Goal: Task Accomplishment & Management: Use online tool/utility

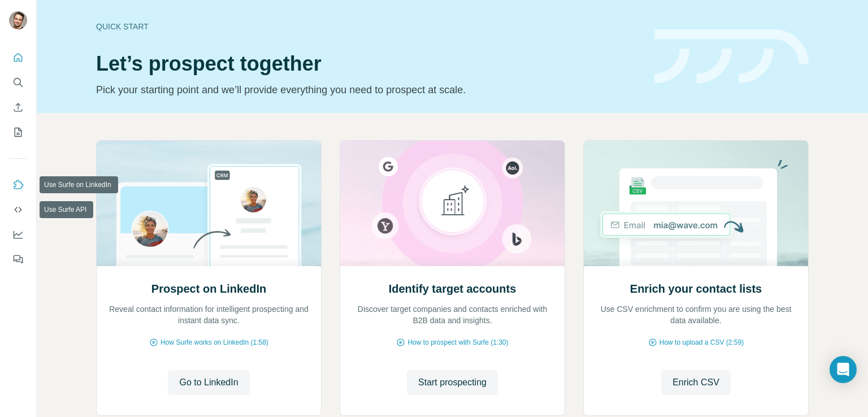
click at [20, 189] on icon "Use Surfe on LinkedIn" at bounding box center [17, 184] width 11 height 11
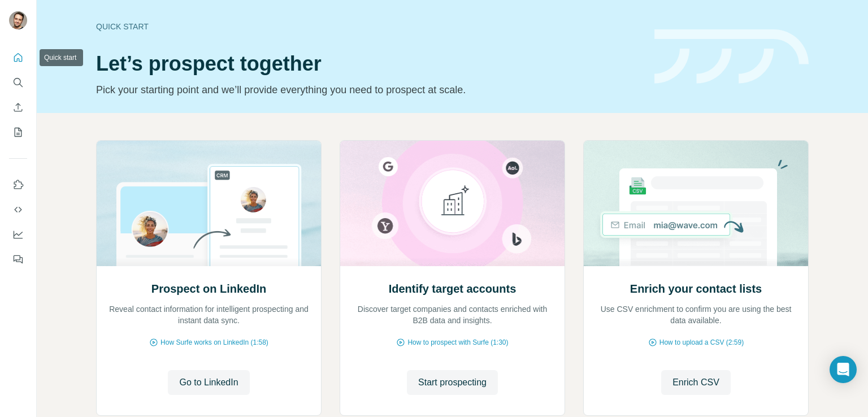
click at [18, 52] on icon "Quick start" at bounding box center [17, 57] width 11 height 11
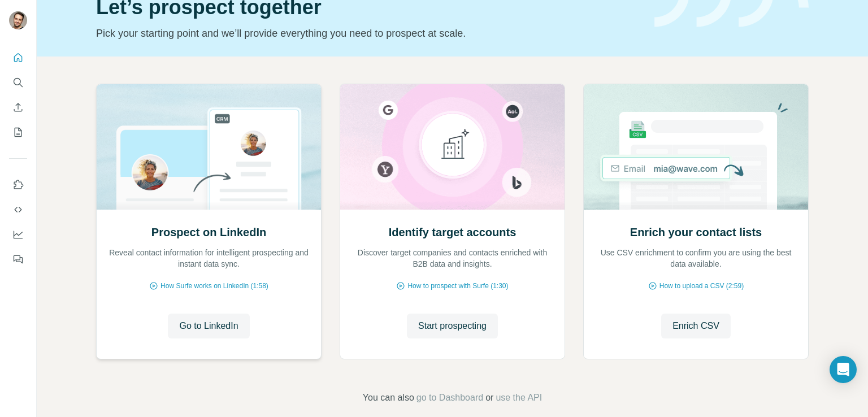
scroll to position [71, 0]
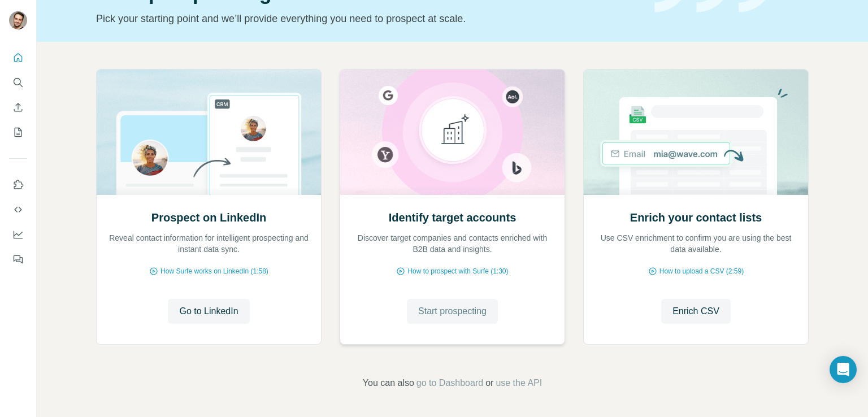
click at [442, 317] on button "Start prospecting" at bounding box center [452, 311] width 91 height 25
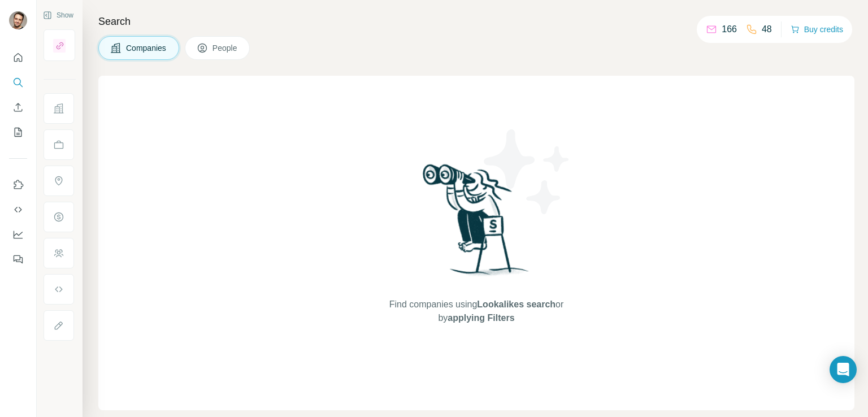
click at [509, 259] on img at bounding box center [475, 224] width 117 height 126
click at [240, 54] on button "People" at bounding box center [218, 48] width 66 height 24
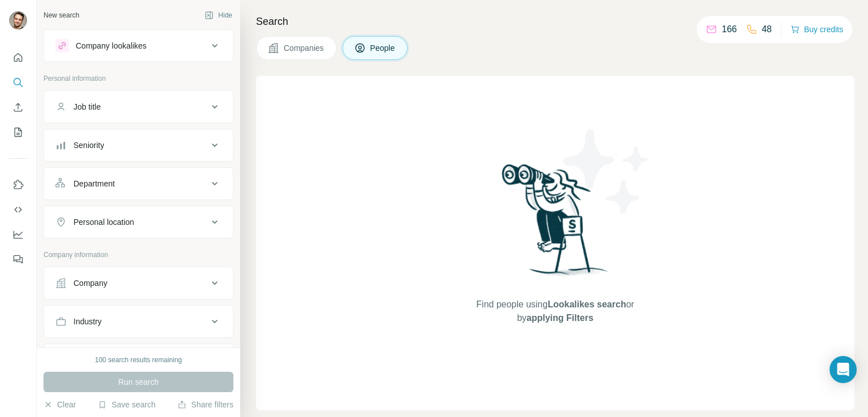
click at [285, 54] on button "Companies" at bounding box center [296, 48] width 81 height 24
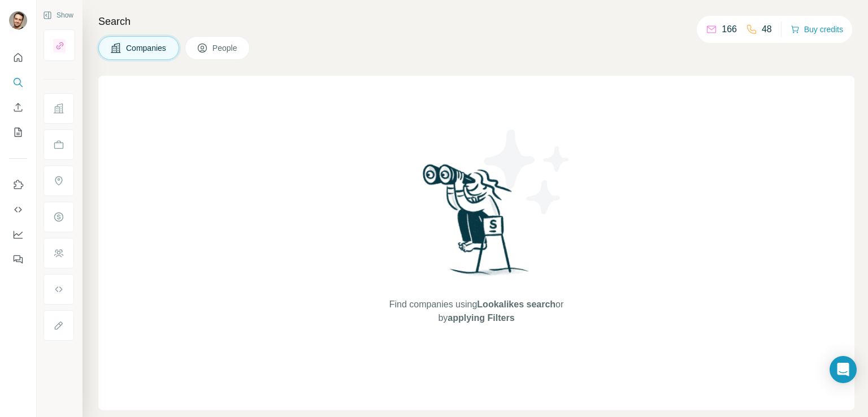
click at [115, 45] on icon at bounding box center [115, 47] width 11 height 11
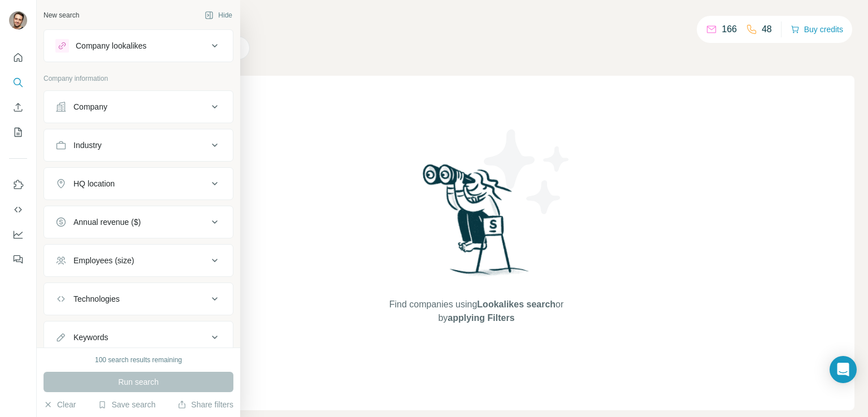
click at [208, 108] on icon at bounding box center [215, 107] width 14 height 14
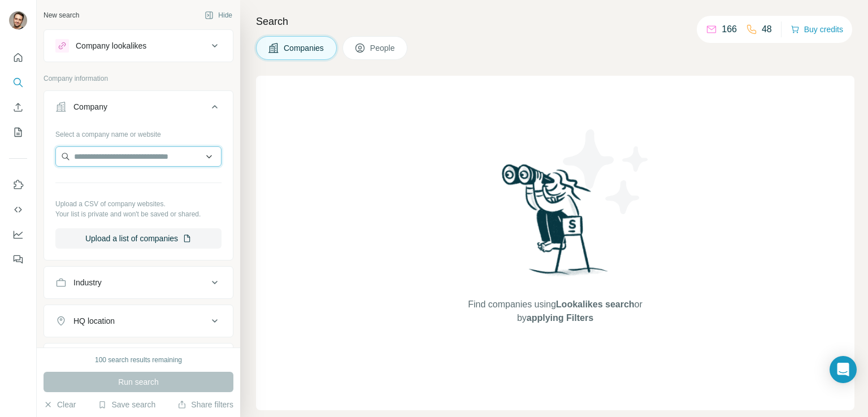
click at [149, 157] on input "text" at bounding box center [138, 156] width 166 height 20
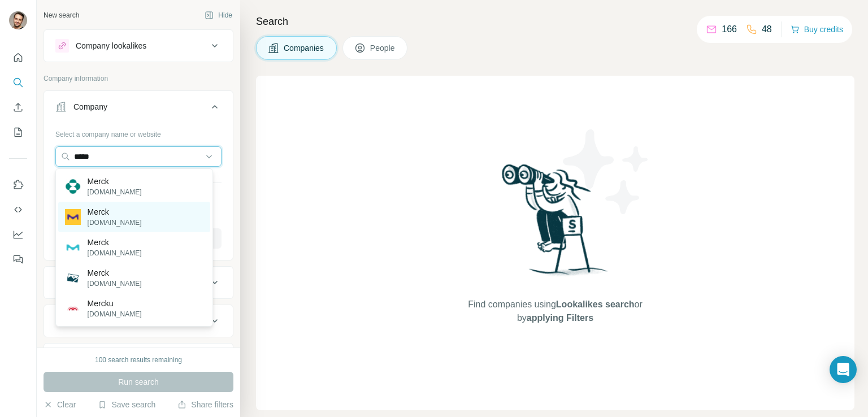
type input "*****"
click at [142, 219] on div "Merck merckgroup.com" at bounding box center [134, 217] width 152 height 30
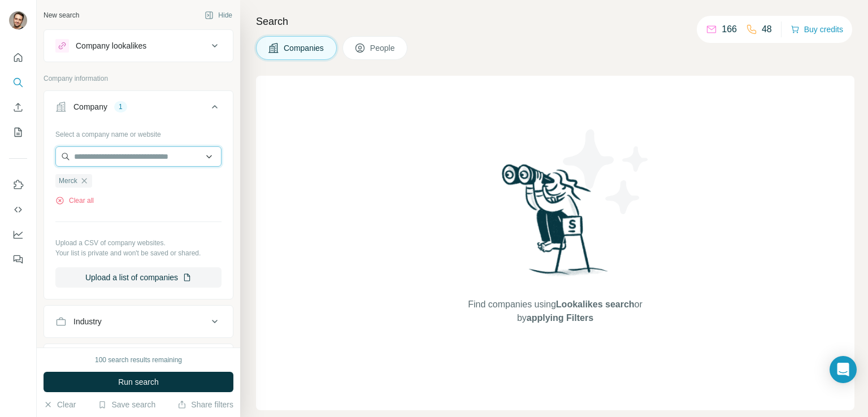
click at [106, 158] on input "text" at bounding box center [138, 156] width 166 height 20
type input "*"
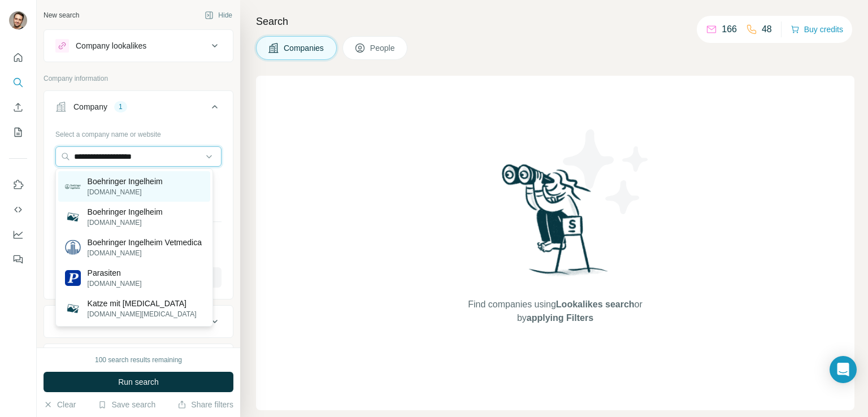
type input "**********"
click at [180, 186] on div "Boehringer Ingelheim boehringer-ingelheim.com" at bounding box center [134, 186] width 152 height 30
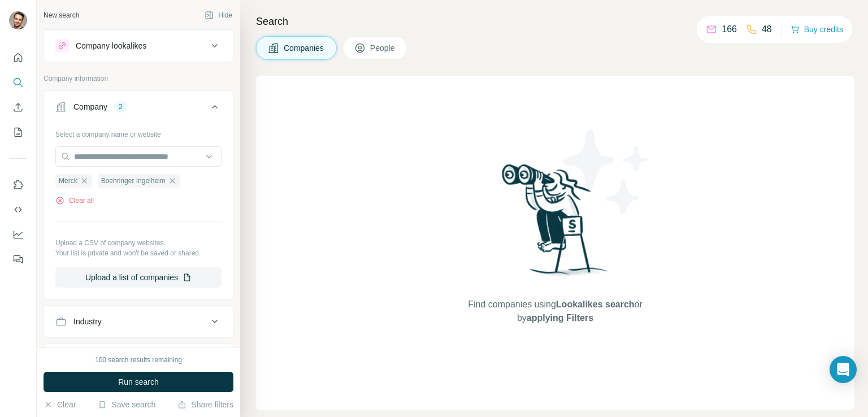
click at [208, 44] on icon at bounding box center [215, 46] width 14 height 14
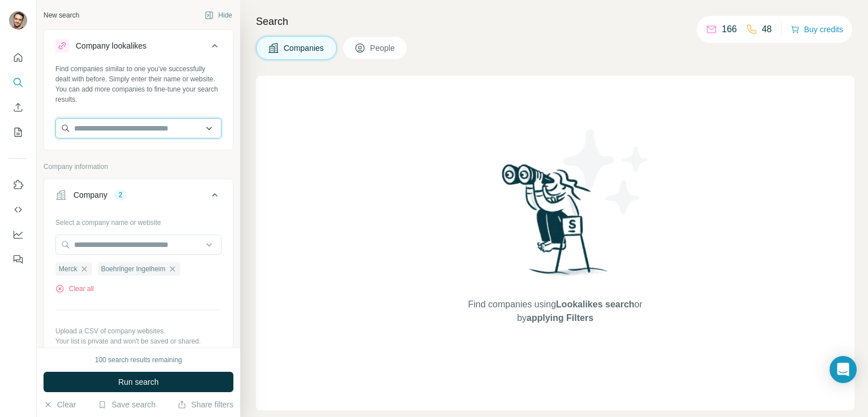
click at [141, 127] on input "text" at bounding box center [138, 128] width 166 height 20
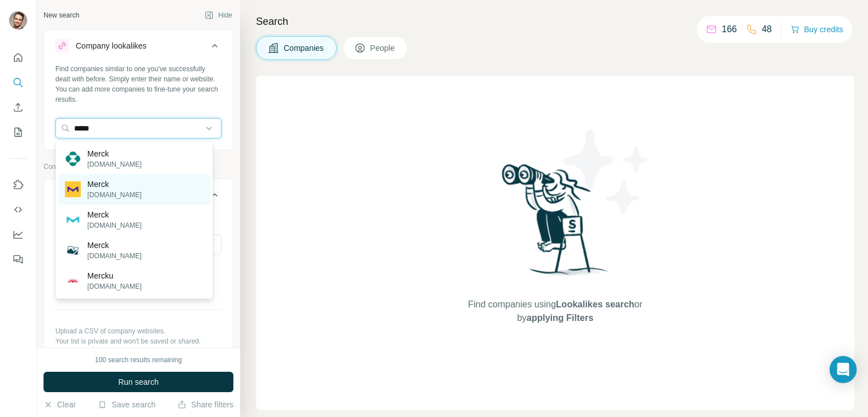
type input "*****"
click at [98, 193] on p "merckgroup.com" at bounding box center [115, 195] width 54 height 10
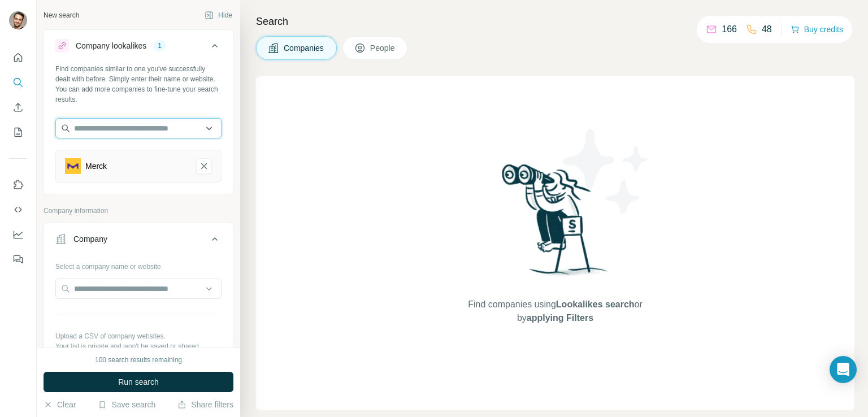
click at [130, 130] on input "text" at bounding box center [138, 128] width 166 height 20
type input "*"
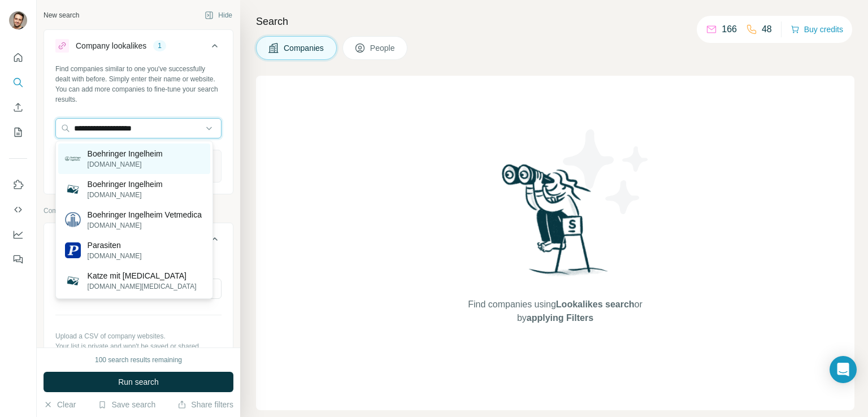
type input "**********"
click at [134, 156] on p "Boehringer Ingelheim" at bounding box center [125, 153] width 75 height 11
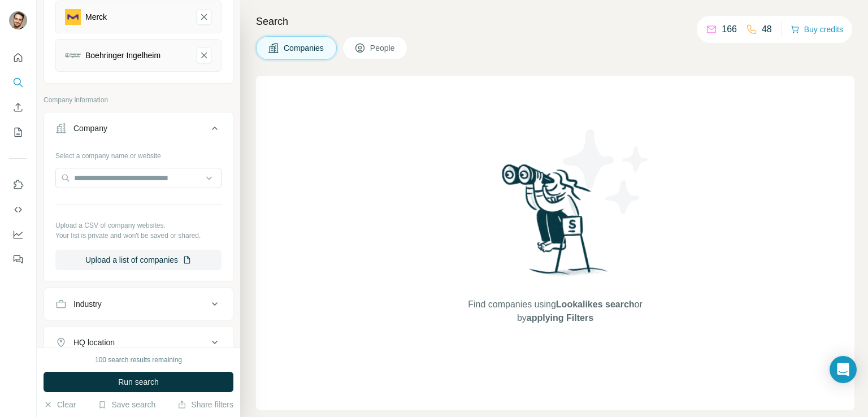
scroll to position [169, 0]
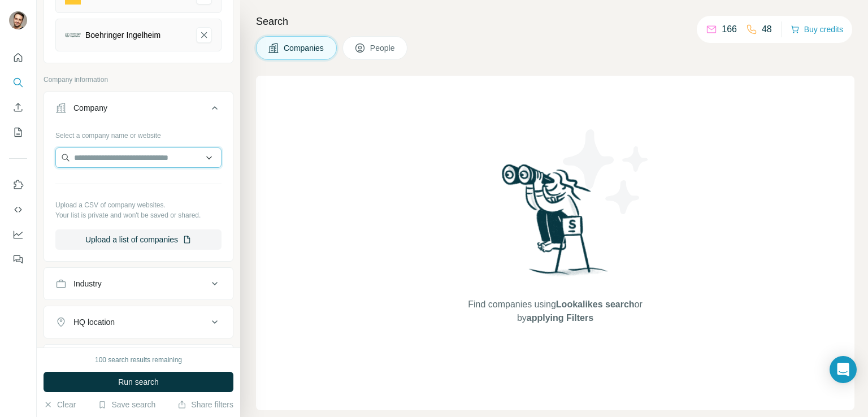
click at [119, 156] on input "text" at bounding box center [138, 157] width 166 height 20
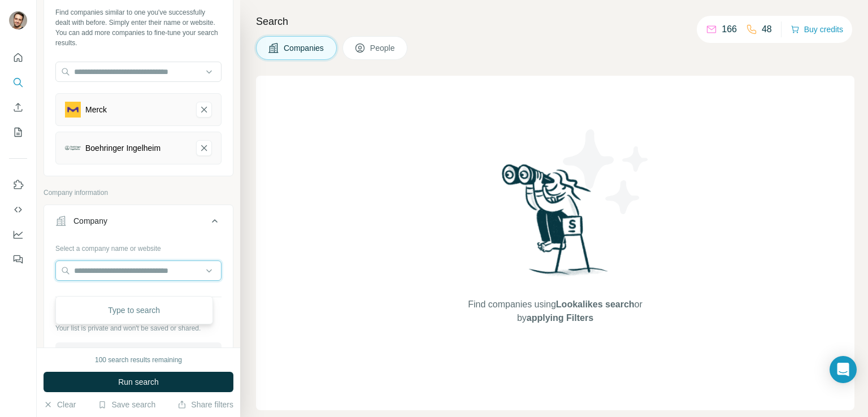
scroll to position [0, 0]
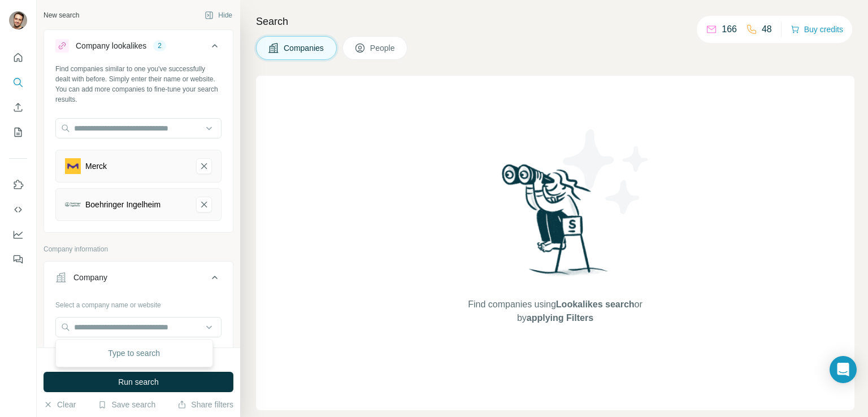
click at [403, 51] on button "People" at bounding box center [375, 48] width 66 height 24
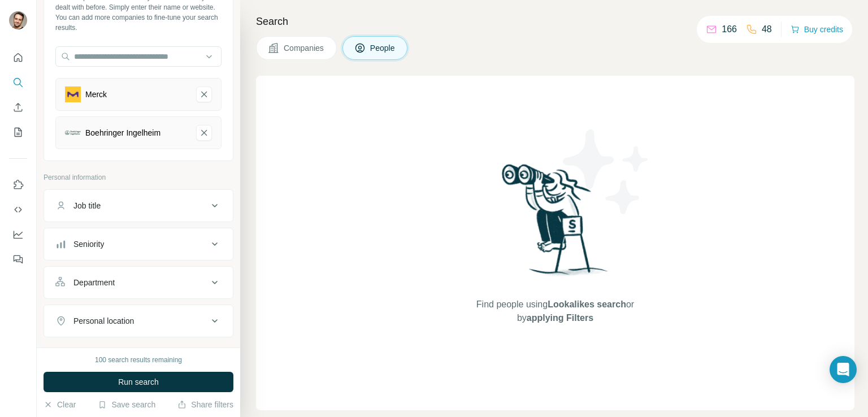
scroll to position [169, 0]
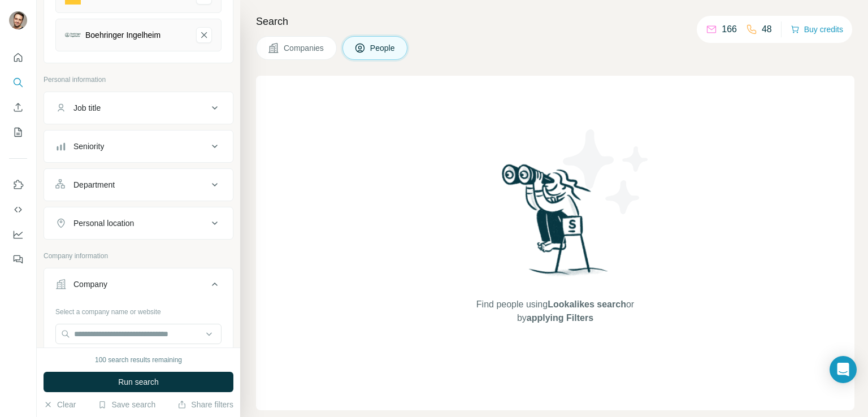
click at [217, 104] on button "Job title" at bounding box center [138, 107] width 189 height 27
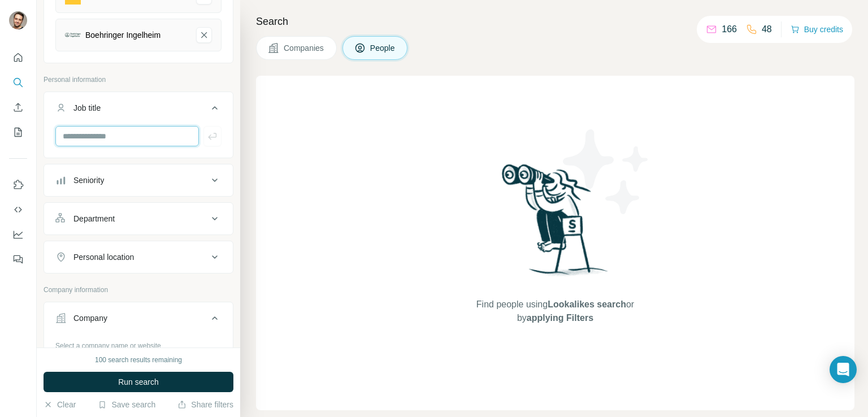
click at [158, 128] on input "text" at bounding box center [126, 136] width 143 height 20
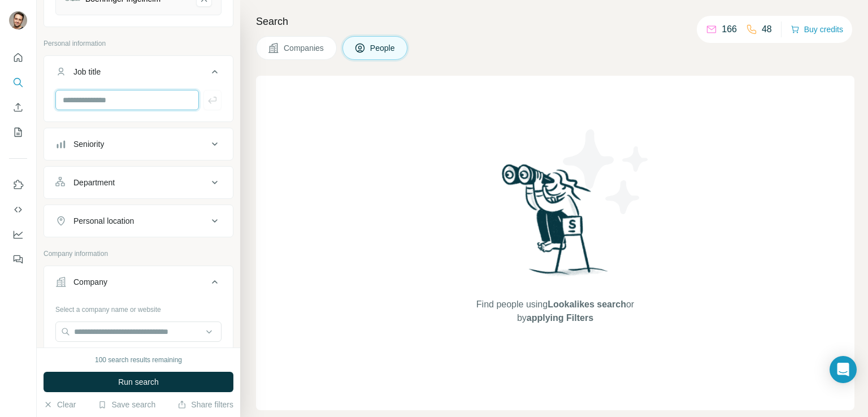
scroll to position [226, 0]
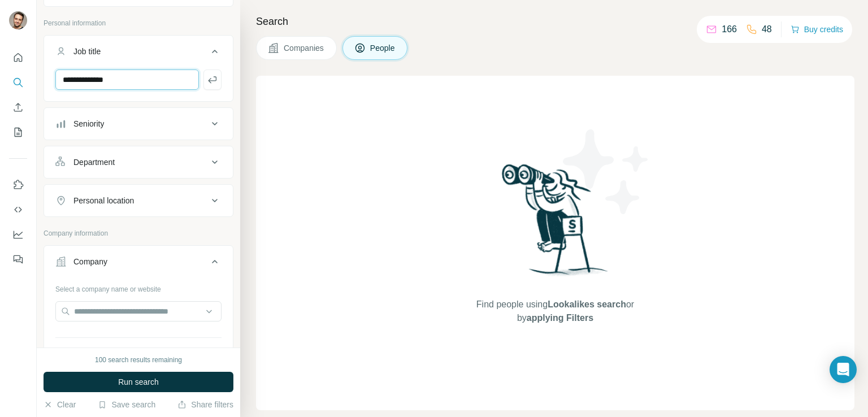
type input "**********"
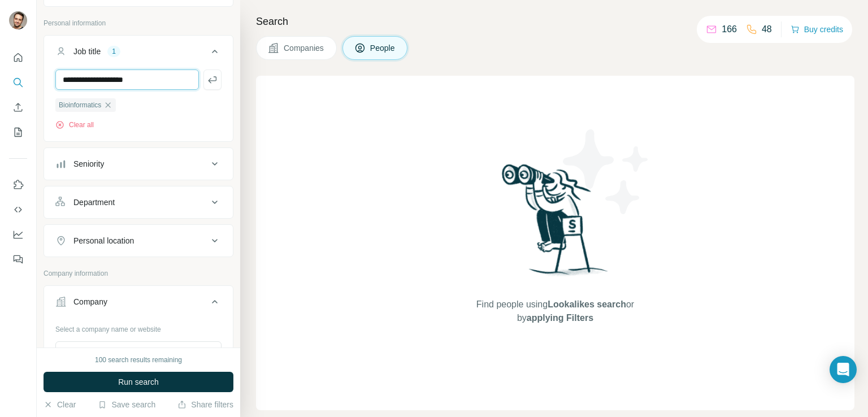
type input "**********"
click at [124, 77] on input "text" at bounding box center [126, 79] width 143 height 20
type input "*****"
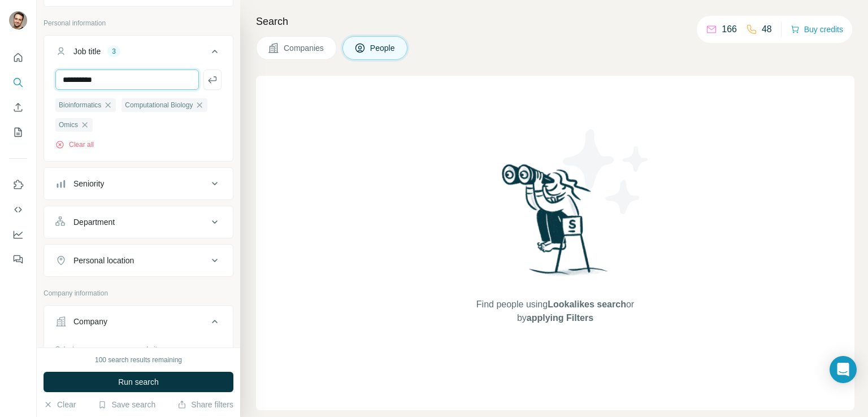
type input "**********"
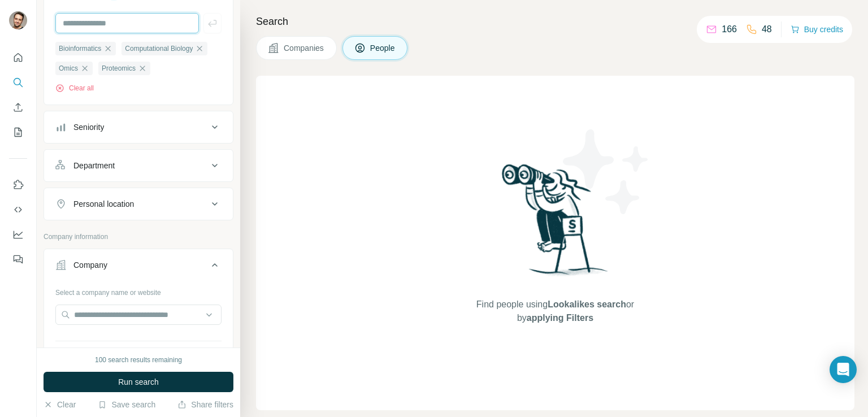
scroll to position [395, 0]
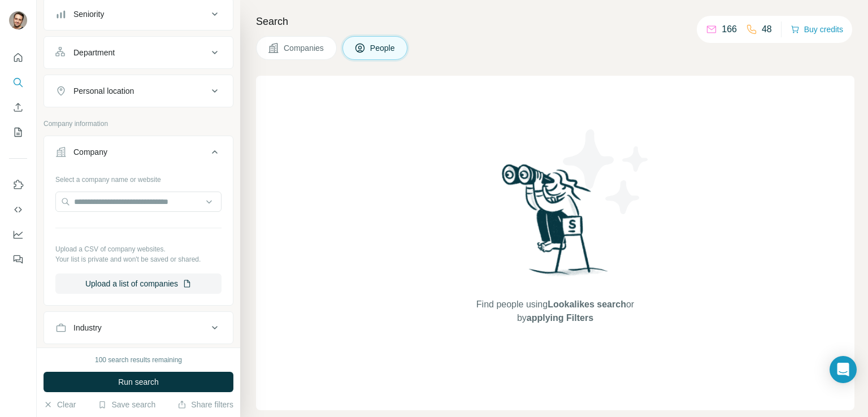
click at [212, 93] on icon at bounding box center [215, 90] width 6 height 3
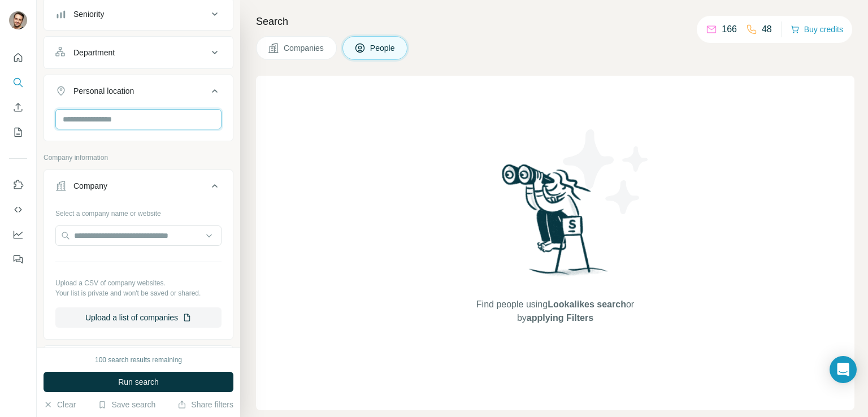
click at [190, 129] on input "text" at bounding box center [138, 119] width 166 height 20
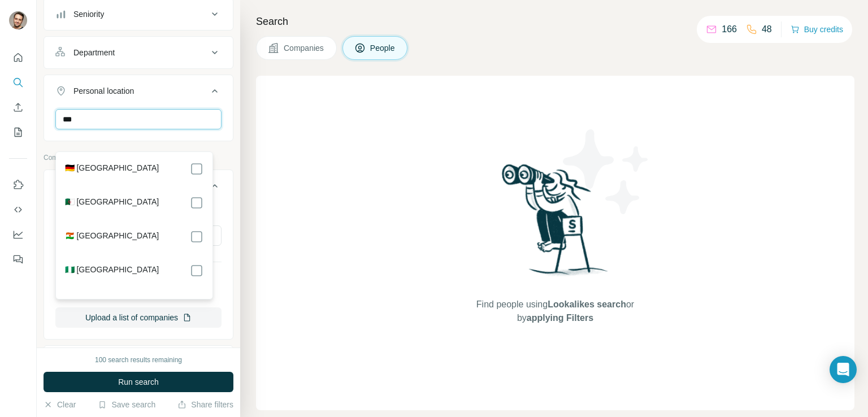
type input "***"
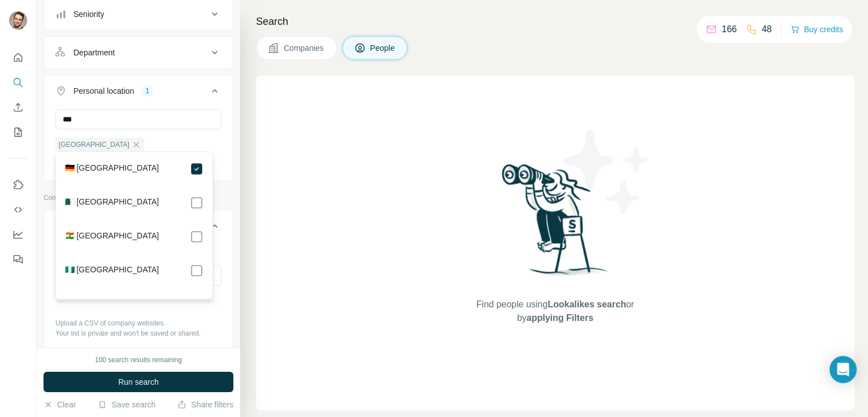
click at [181, 109] on button "Personal location 1" at bounding box center [138, 93] width 189 height 32
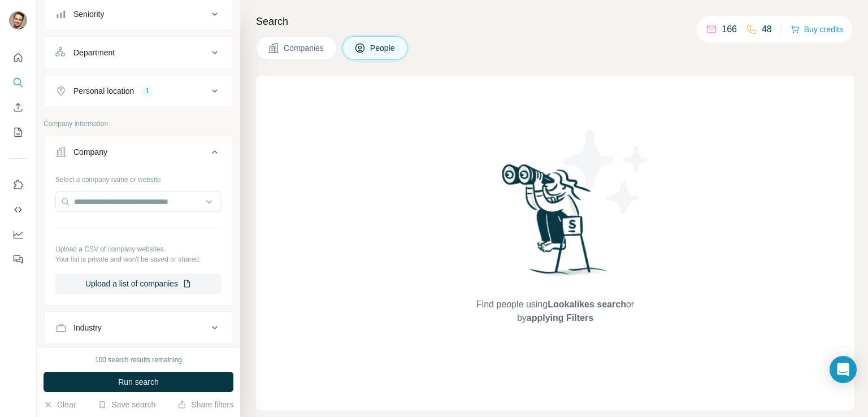
click at [208, 98] on icon at bounding box center [215, 91] width 14 height 14
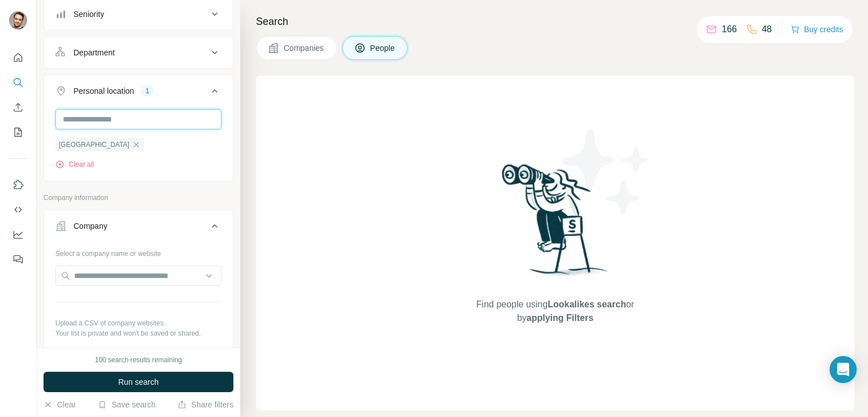
click at [173, 129] on input "text" at bounding box center [138, 119] width 166 height 20
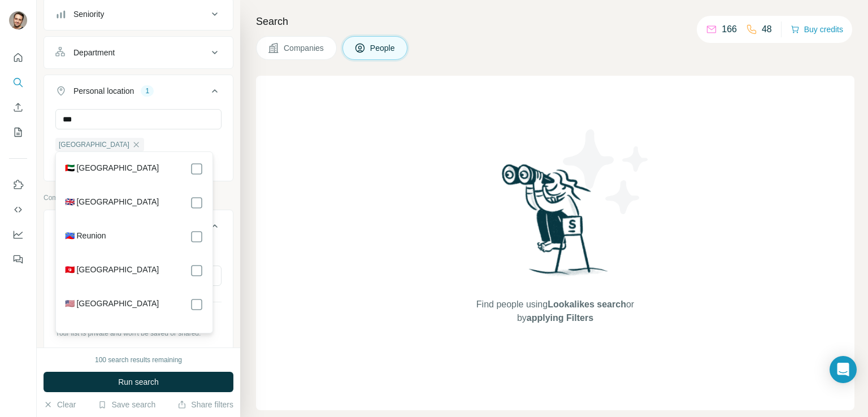
click at [146, 302] on div "🇺🇸 United States" at bounding box center [134, 305] width 138 height 14
click at [113, 129] on input "***" at bounding box center [138, 119] width 166 height 20
click at [67, 129] on input "***" at bounding box center [138, 119] width 166 height 20
click at [68, 129] on input "***" at bounding box center [138, 119] width 166 height 20
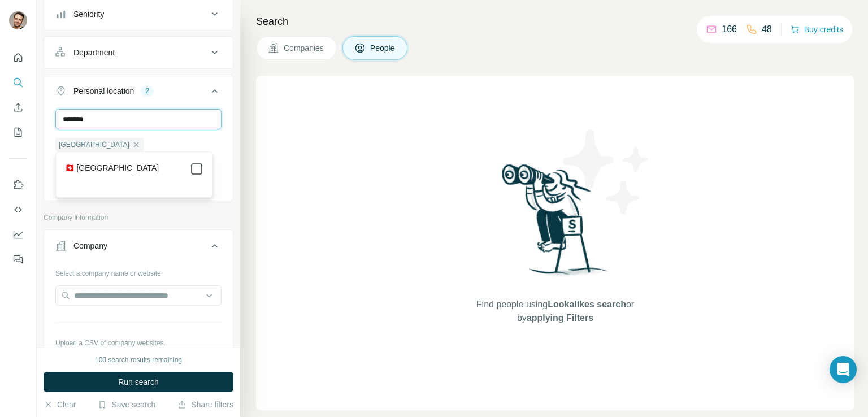
type input "*******"
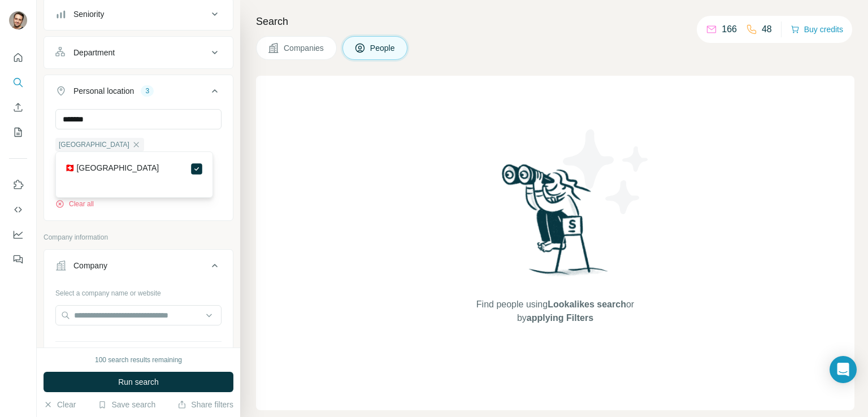
click at [171, 97] on div "Personal location 3" at bounding box center [131, 90] width 152 height 11
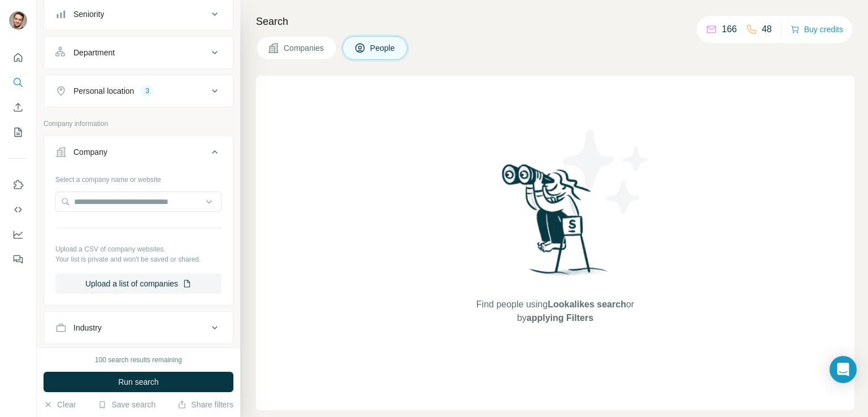
click at [184, 97] on div "Personal location 3" at bounding box center [131, 90] width 152 height 11
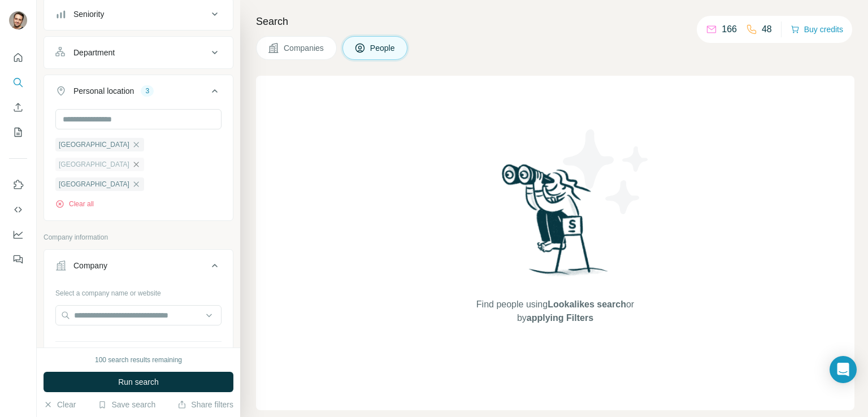
click at [139, 163] on icon "button" at bounding box center [136, 164] width 5 height 5
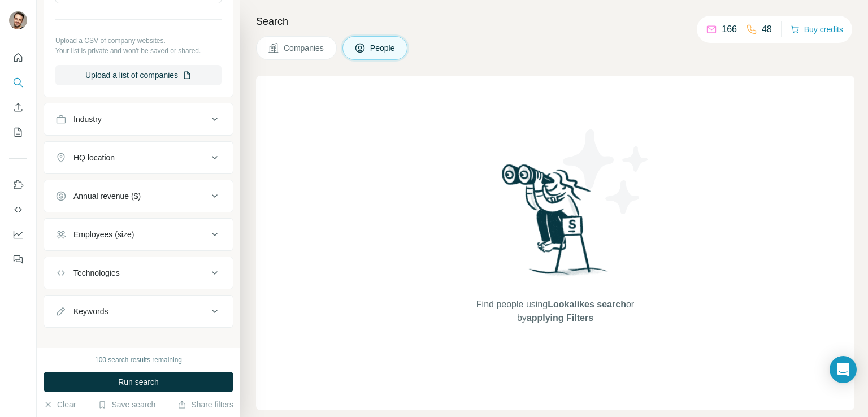
scroll to position [708, 0]
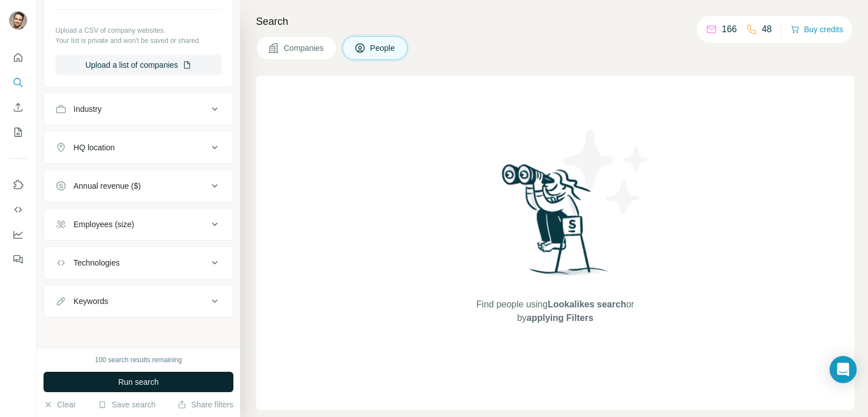
click at [149, 384] on span "Run search" at bounding box center [138, 381] width 41 height 11
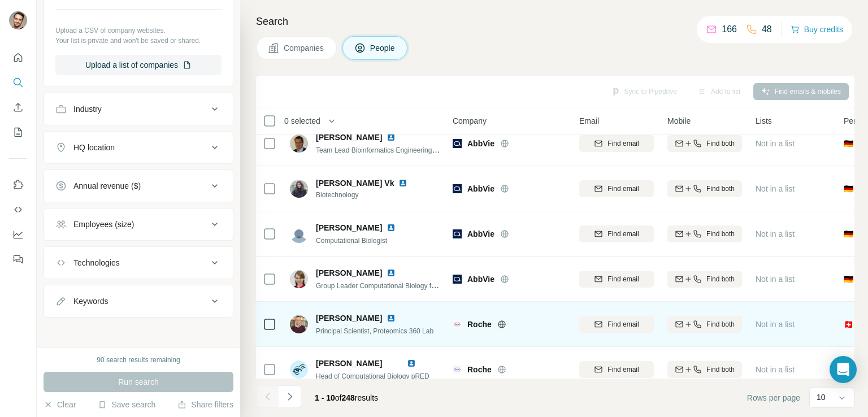
scroll to position [0, 0]
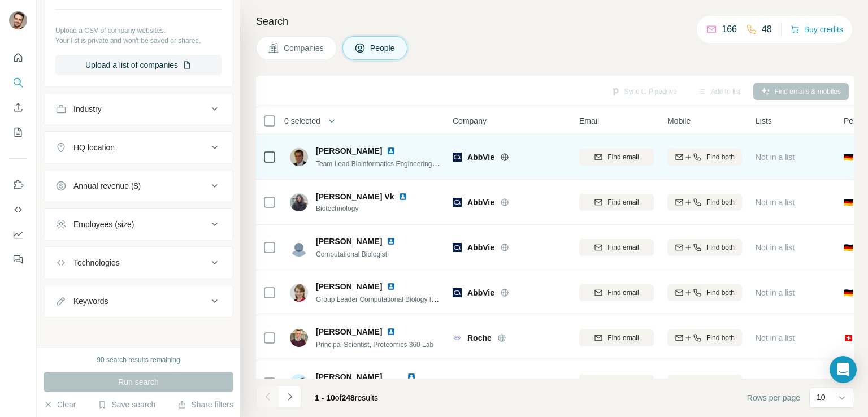
click at [350, 150] on span "Damian Stichel" at bounding box center [349, 150] width 66 height 11
click at [386, 150] on img at bounding box center [390, 150] width 9 height 9
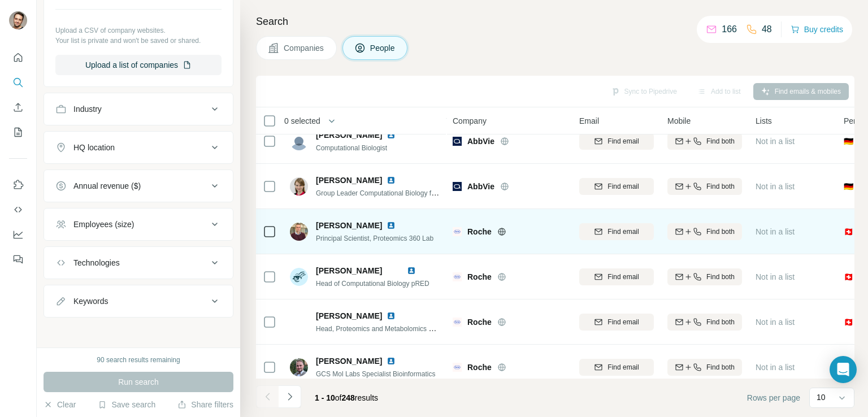
scroll to position [113, 0]
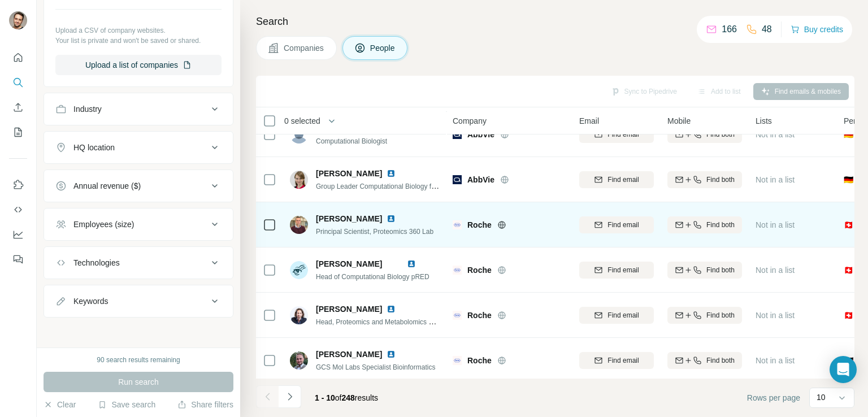
click at [386, 219] on img at bounding box center [390, 218] width 9 height 9
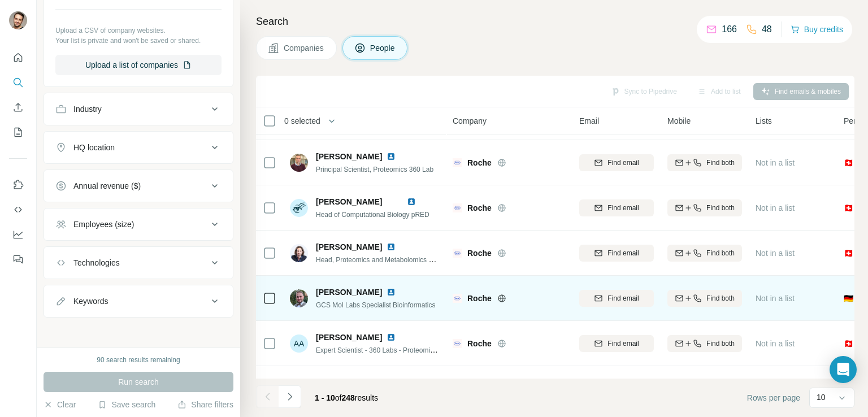
scroll to position [157, 0]
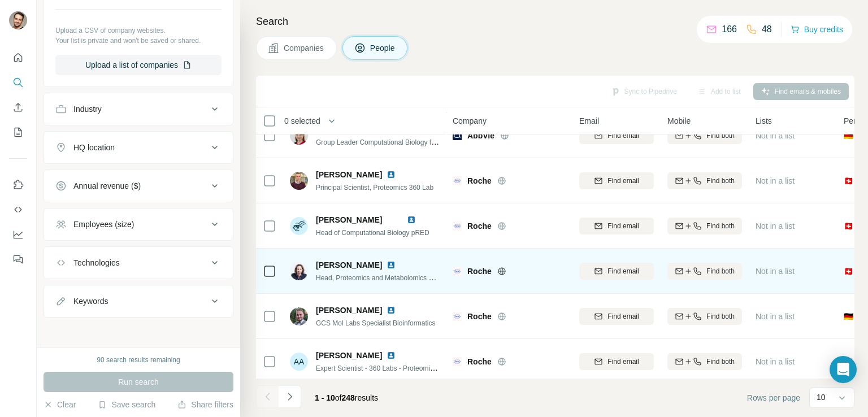
click at [395, 265] on img at bounding box center [390, 264] width 9 height 9
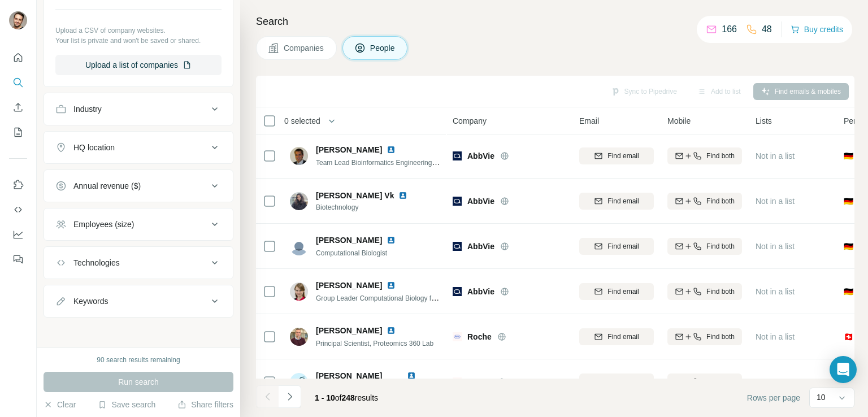
scroll to position [0, 0]
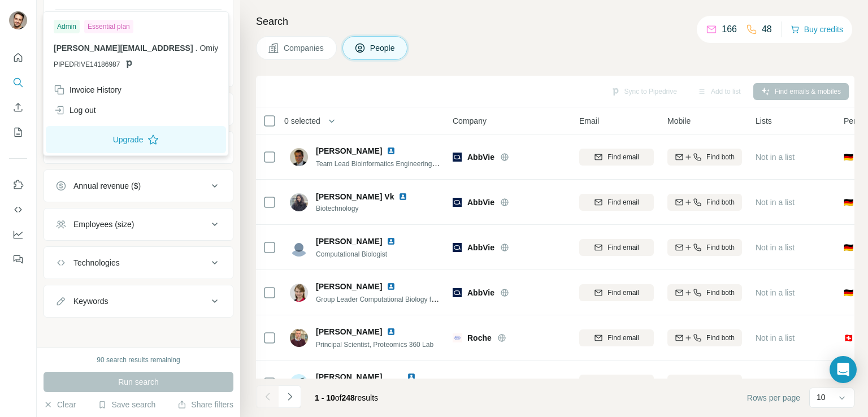
click at [18, 19] on img at bounding box center [18, 20] width 18 height 18
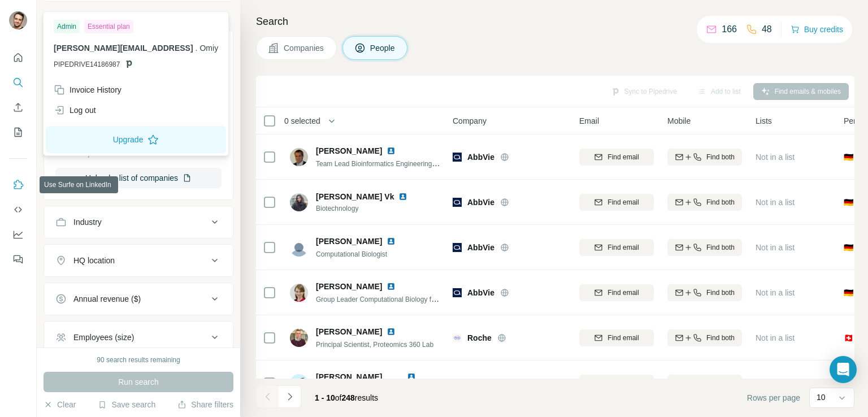
click at [19, 186] on icon "Use Surfe on LinkedIn" at bounding box center [17, 184] width 11 height 11
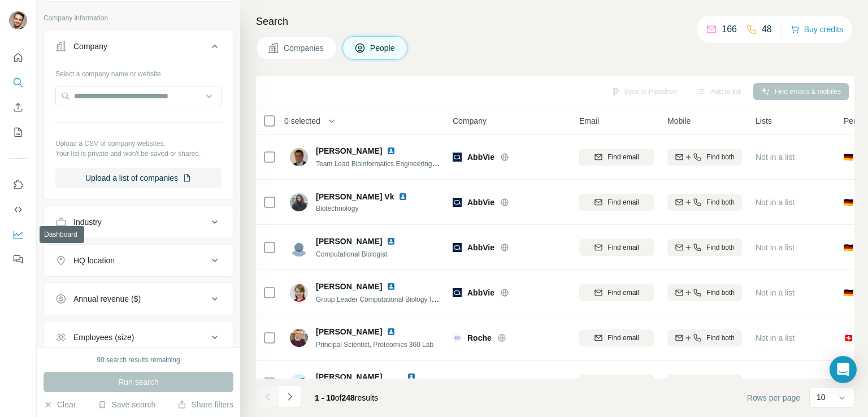
click at [18, 233] on icon "Dashboard" at bounding box center [17, 234] width 11 height 11
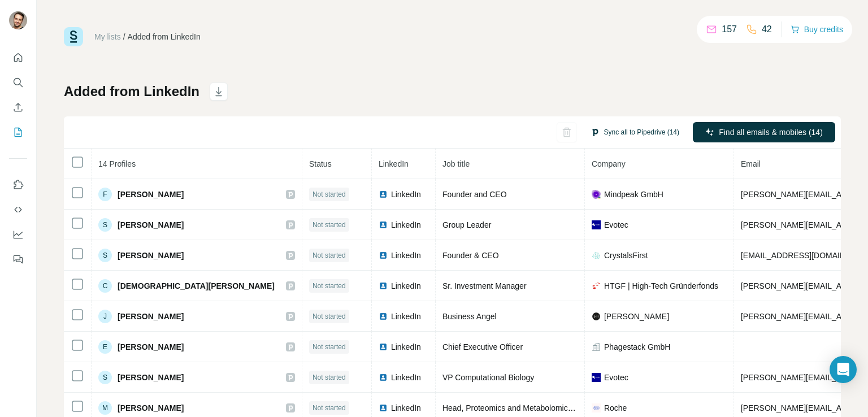
click at [624, 134] on button "Sync all to Pipedrive (14)" at bounding box center [634, 132] width 104 height 17
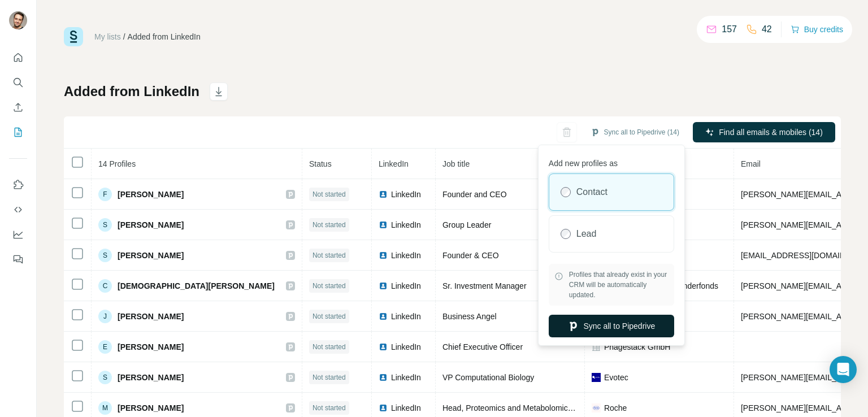
click at [608, 325] on button "Sync all to Pipedrive" at bounding box center [610, 326] width 125 height 23
